Goal: Task Accomplishment & Management: Manage account settings

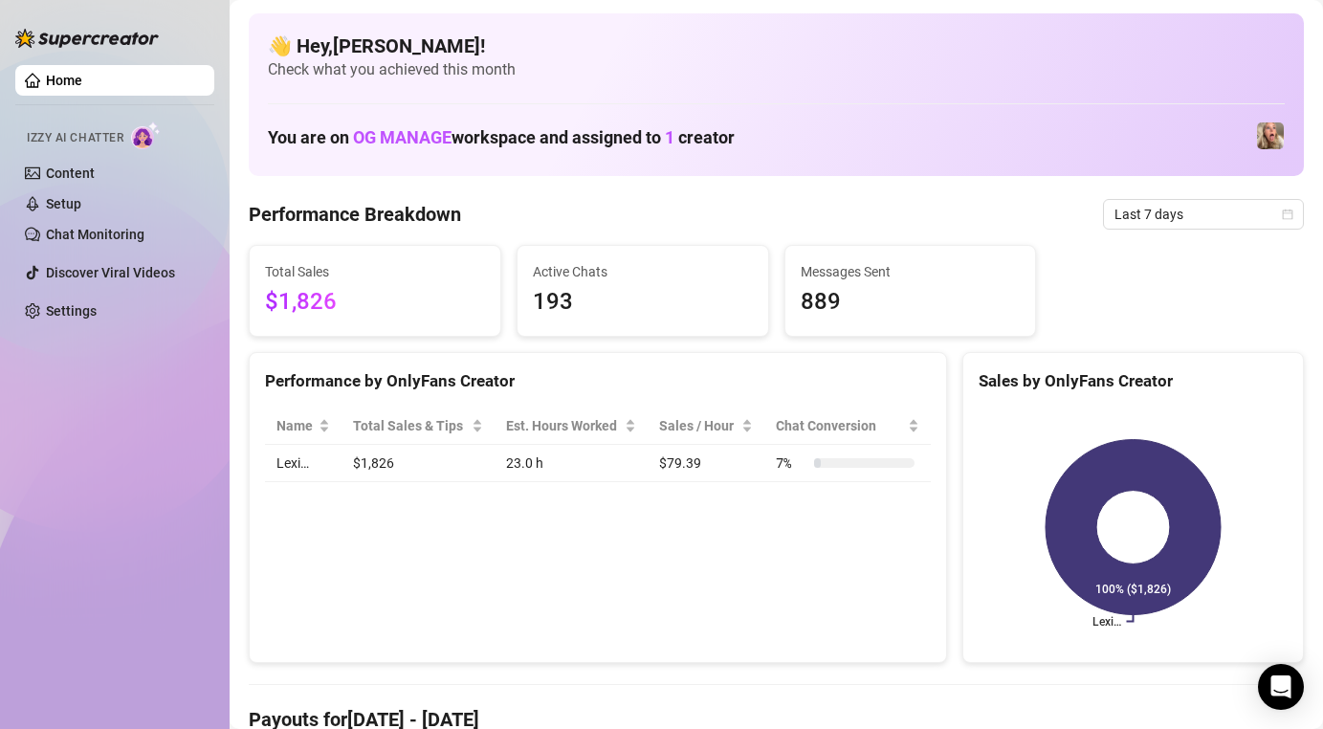
scroll to position [110, 0]
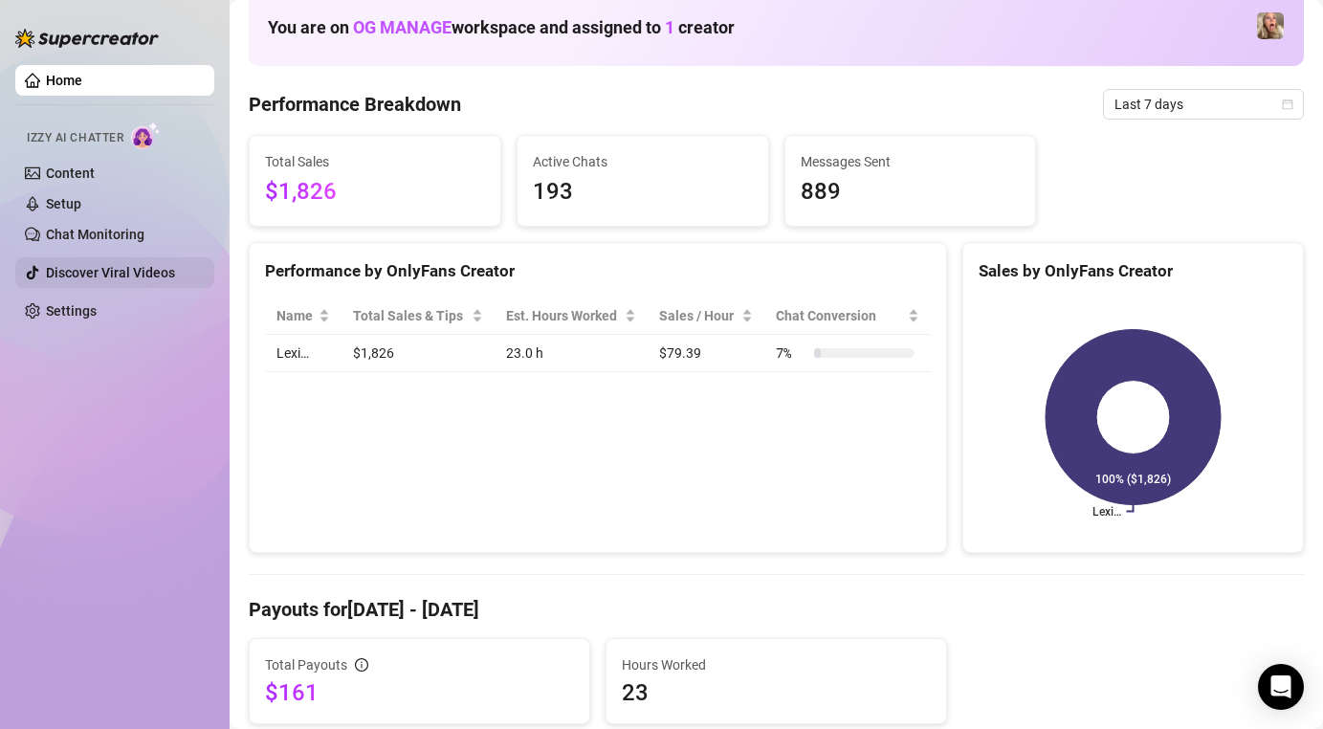
click at [137, 267] on link "Discover Viral Videos" at bounding box center [110, 272] width 129 height 15
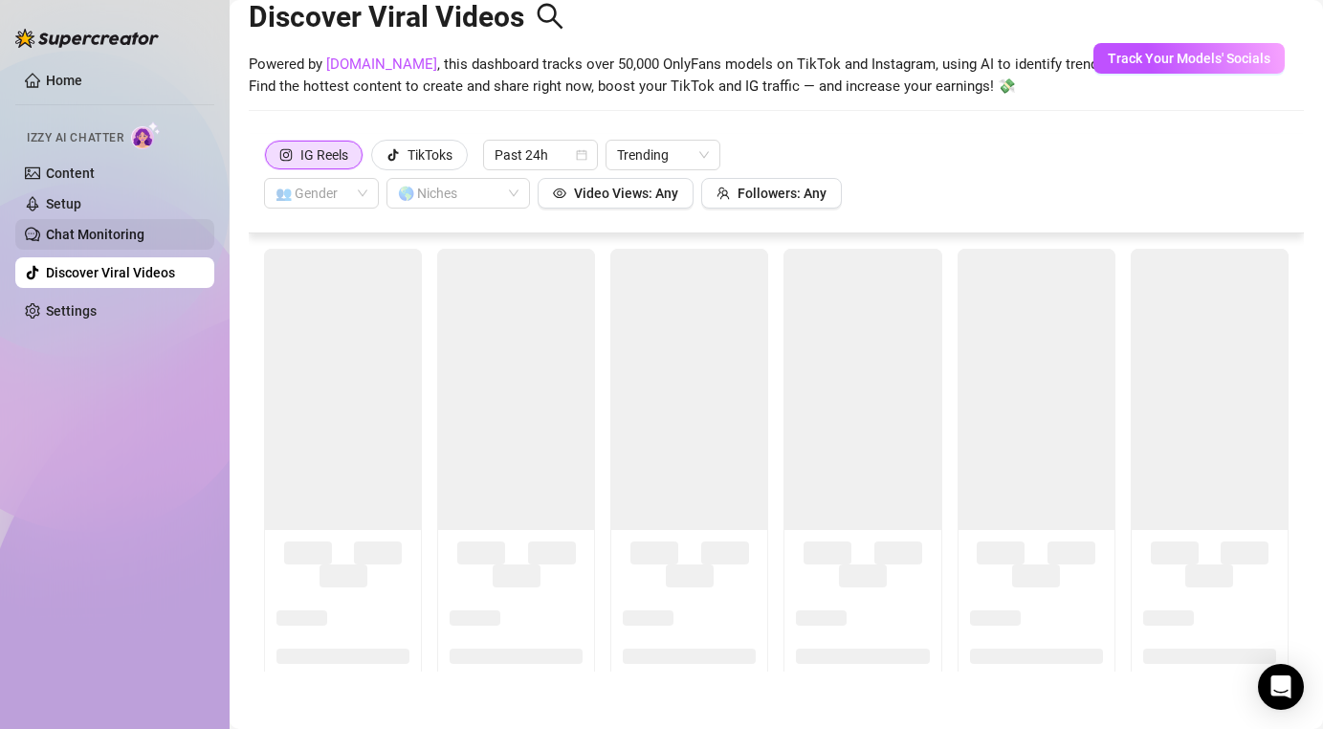
scroll to position [42, 0]
click at [137, 236] on link "Chat Monitoring" at bounding box center [95, 234] width 99 height 15
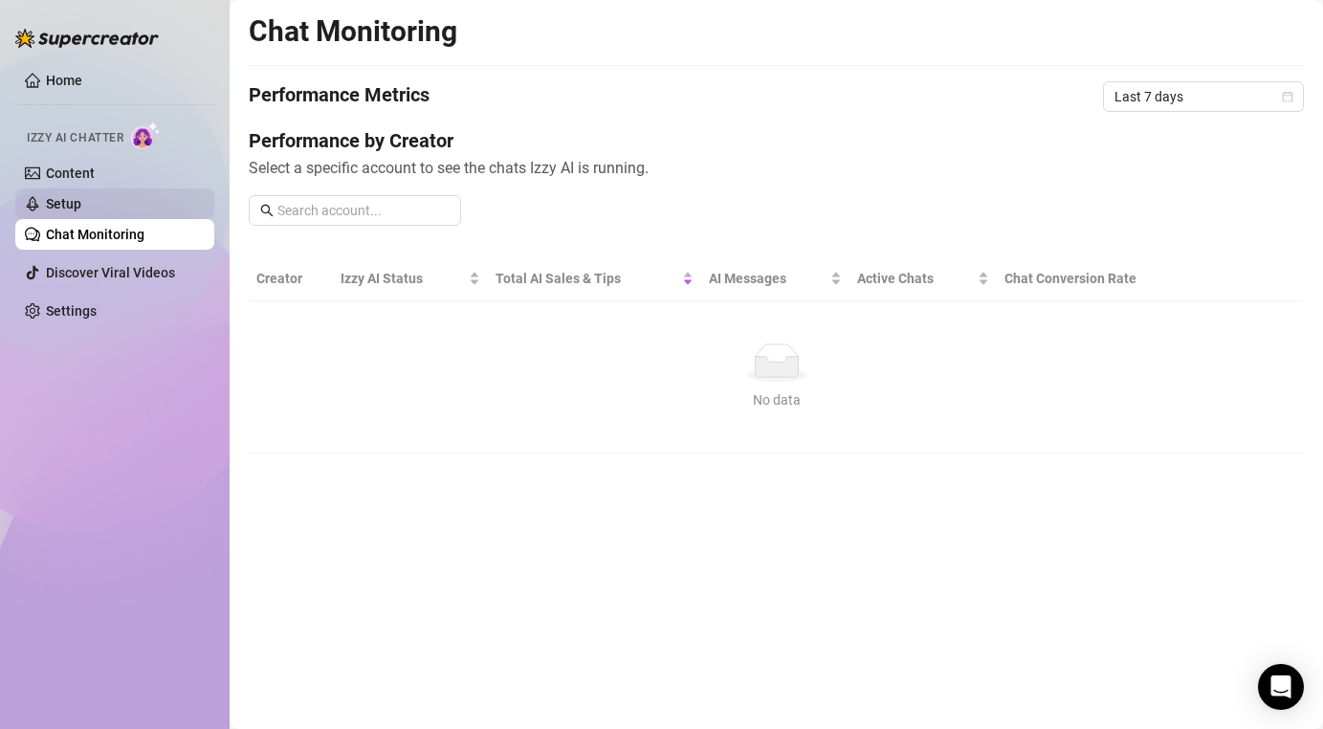
click at [68, 200] on link "Setup" at bounding box center [63, 203] width 35 height 15
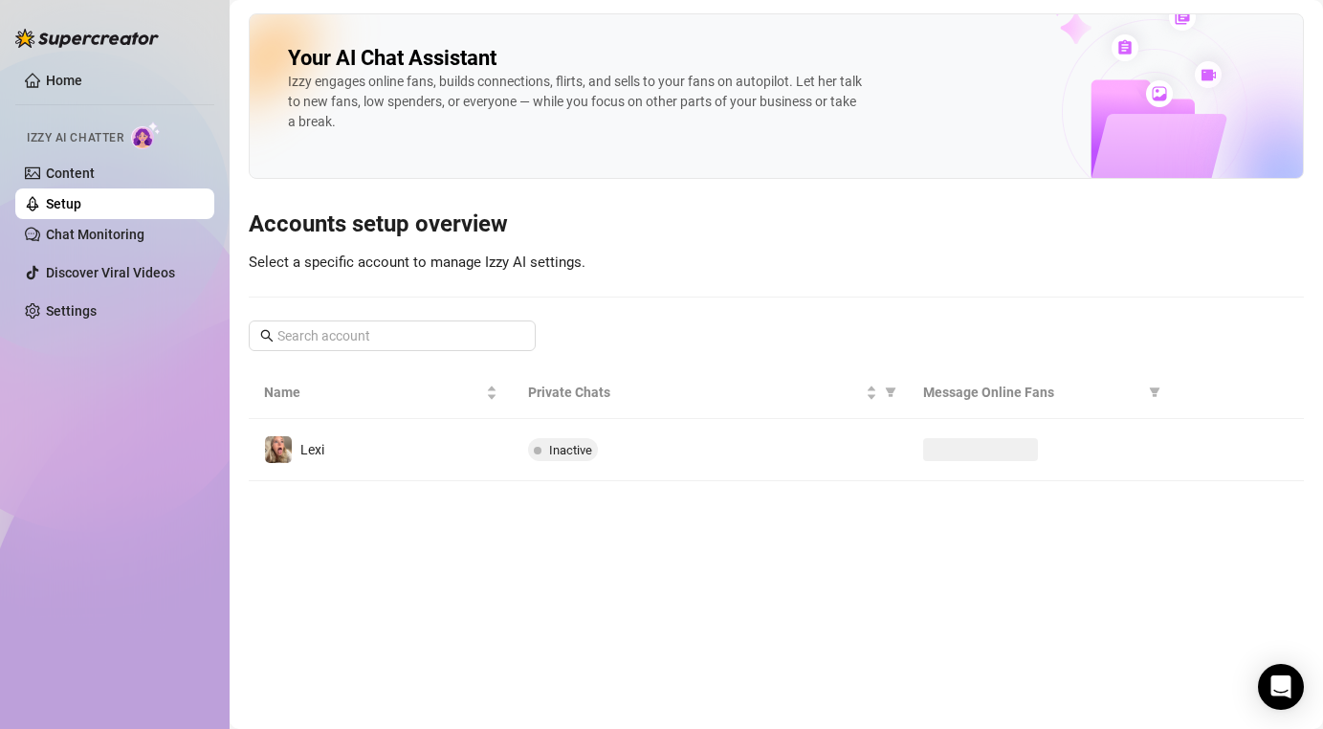
click at [114, 157] on li "Izzy AI Chatter Content Setup Chat Monitoring" at bounding box center [114, 182] width 199 height 136
click at [95, 178] on link "Content" at bounding box center [70, 172] width 49 height 15
